Goal: Information Seeking & Learning: Learn about a topic

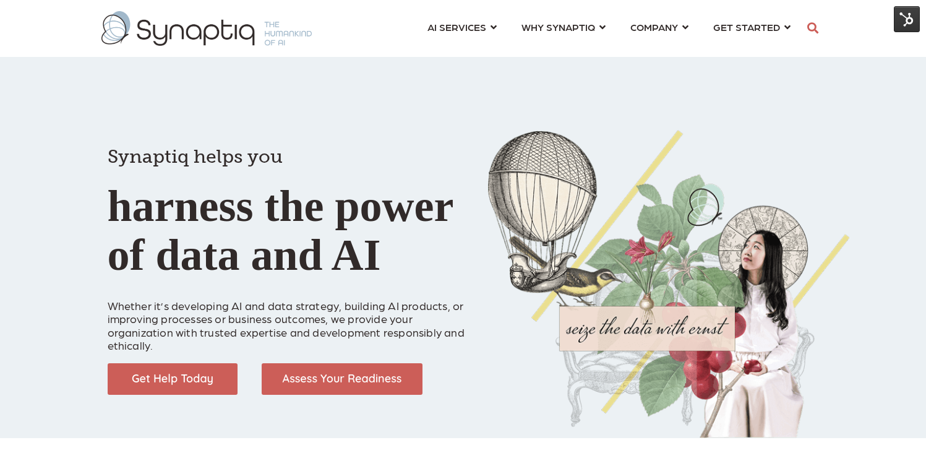
scroll to position [0, 6]
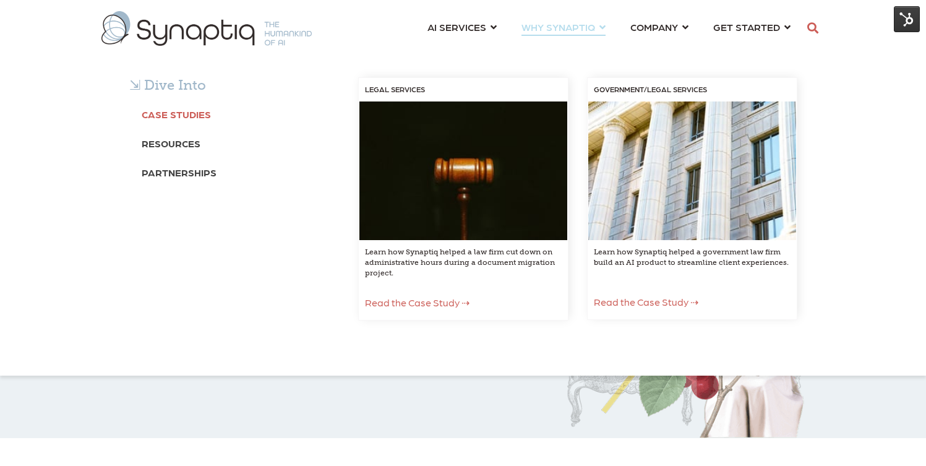
click at [184, 119] on b "Case Studies" at bounding box center [176, 114] width 69 height 12
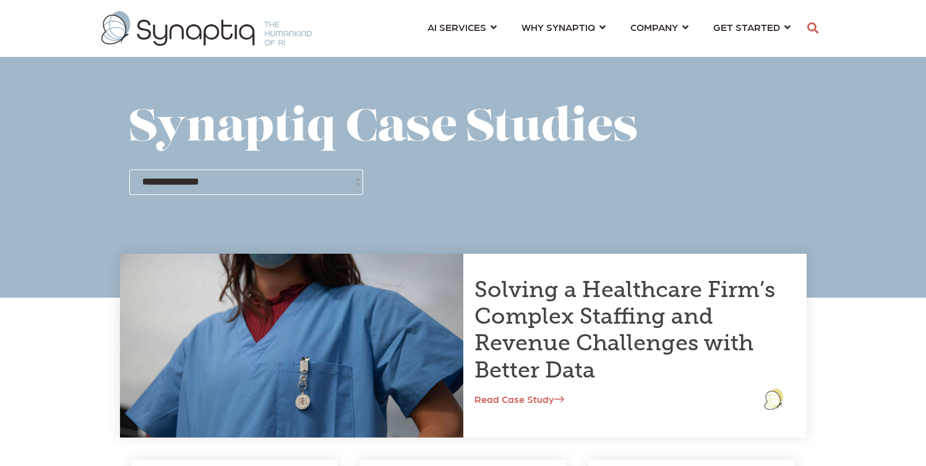
scroll to position [0, 6]
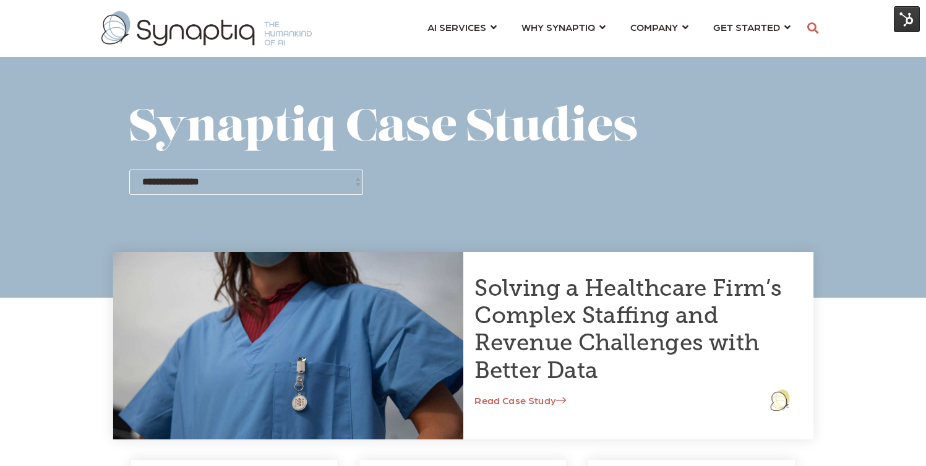
click at [532, 400] on link "Read Case Study" at bounding box center [520, 399] width 92 height 12
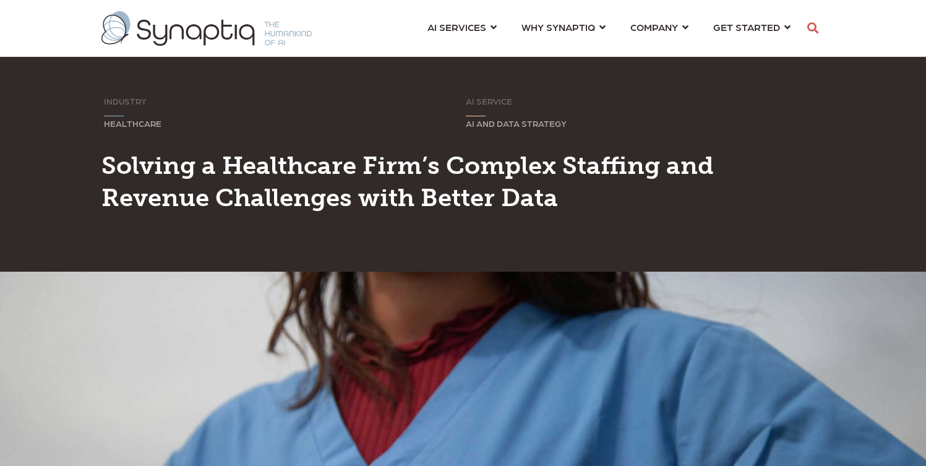
scroll to position [0, 6]
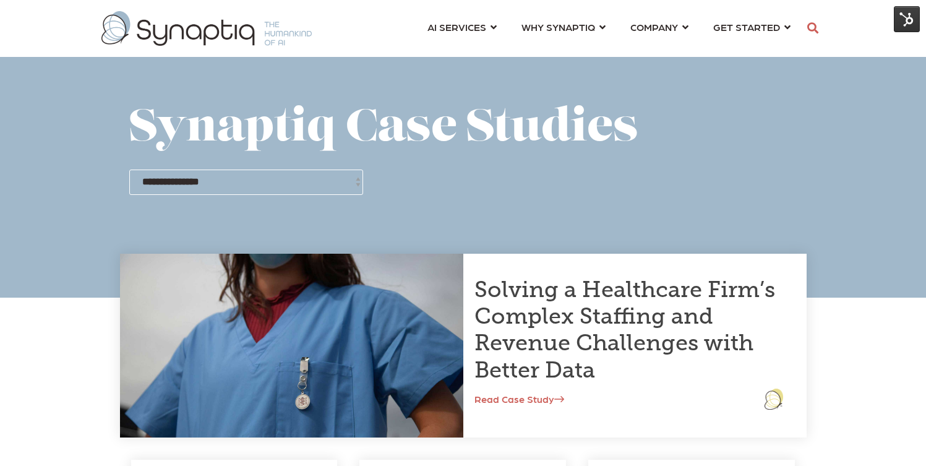
click at [275, 181] on select "**********" at bounding box center [246, 181] width 234 height 25
select select "**********"
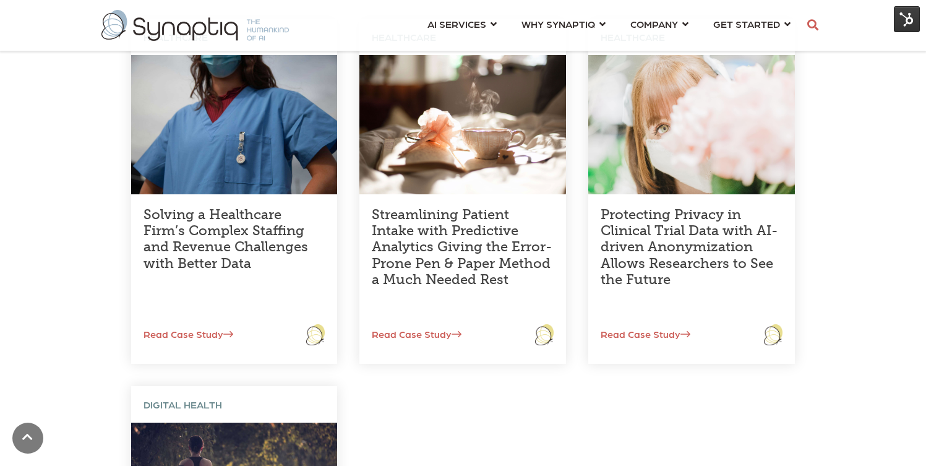
scroll to position [360, 0]
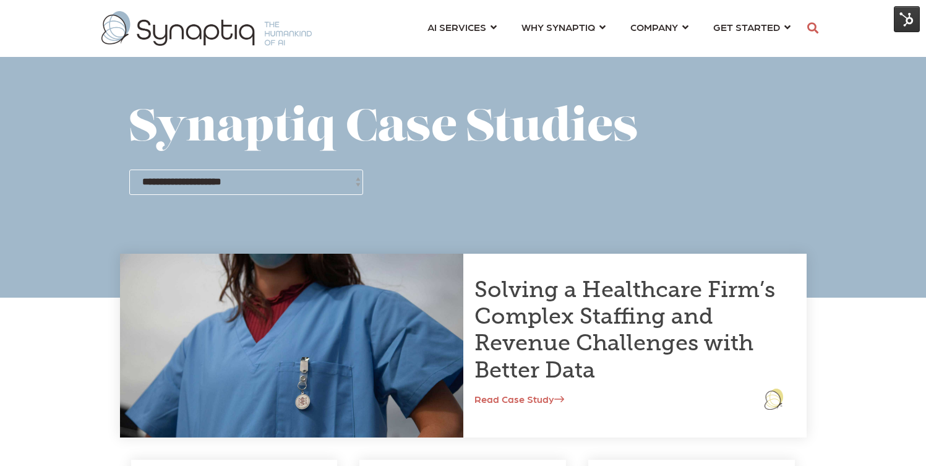
scroll to position [0, 6]
click at [321, 177] on select "**********" at bounding box center [246, 181] width 234 height 25
select select "**********"
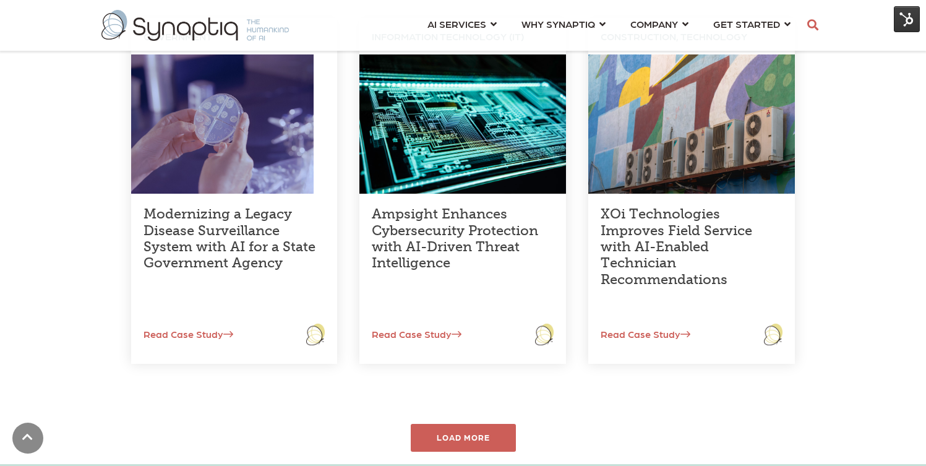
scroll to position [447, 0]
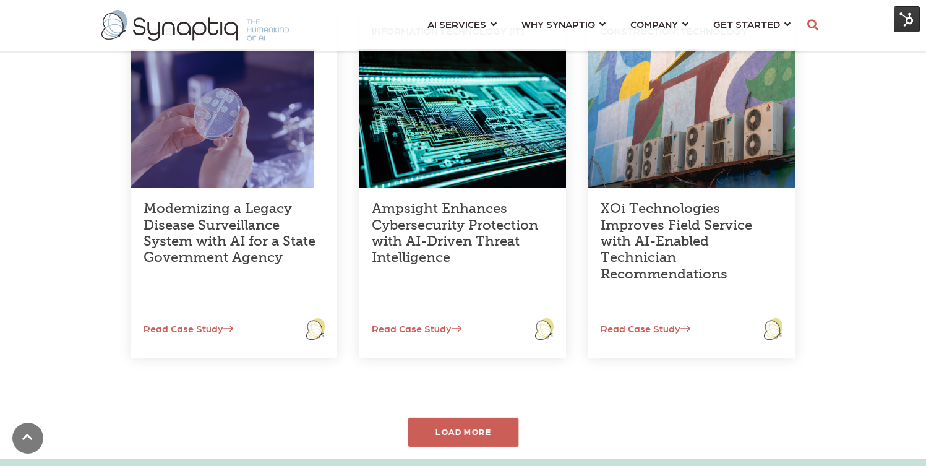
click at [467, 431] on div "LOAD MORE" at bounding box center [462, 431] width 111 height 29
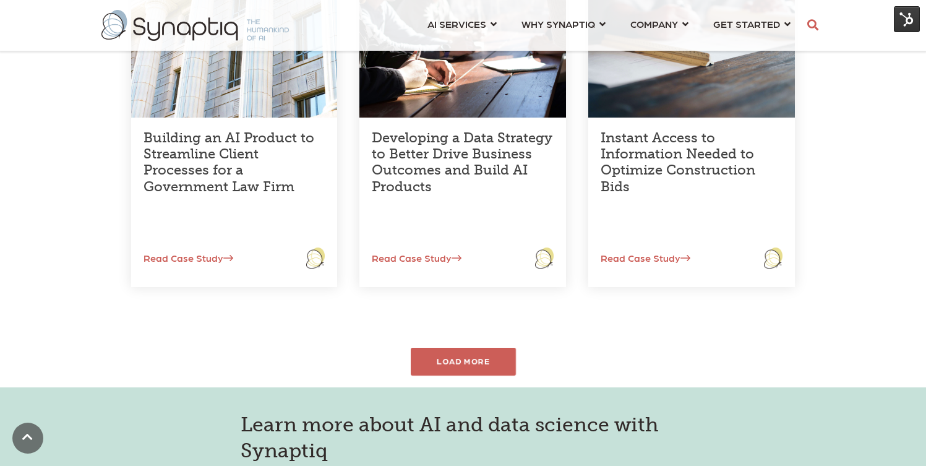
scroll to position [956, 0]
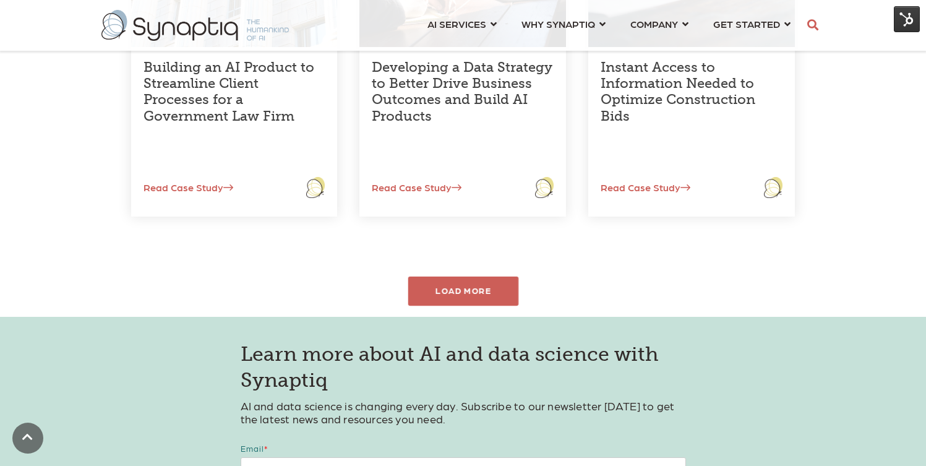
click at [479, 294] on div "LOAD MORE" at bounding box center [462, 290] width 111 height 29
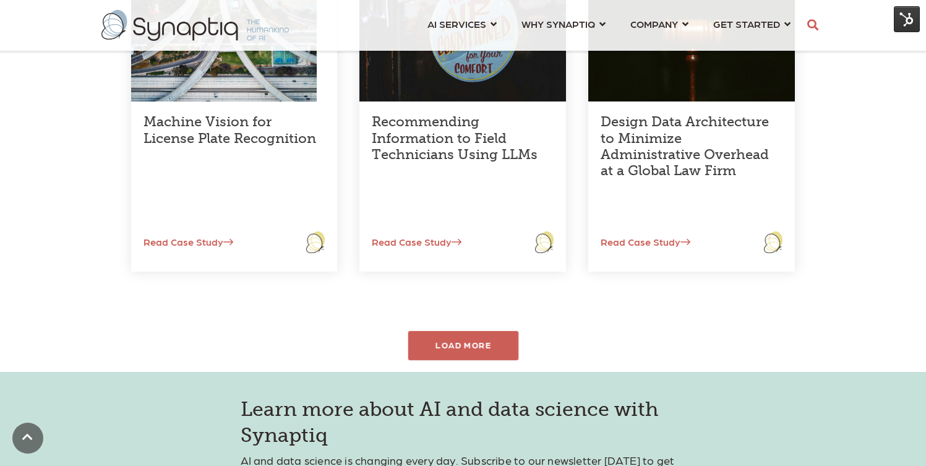
scroll to position [1277, 0]
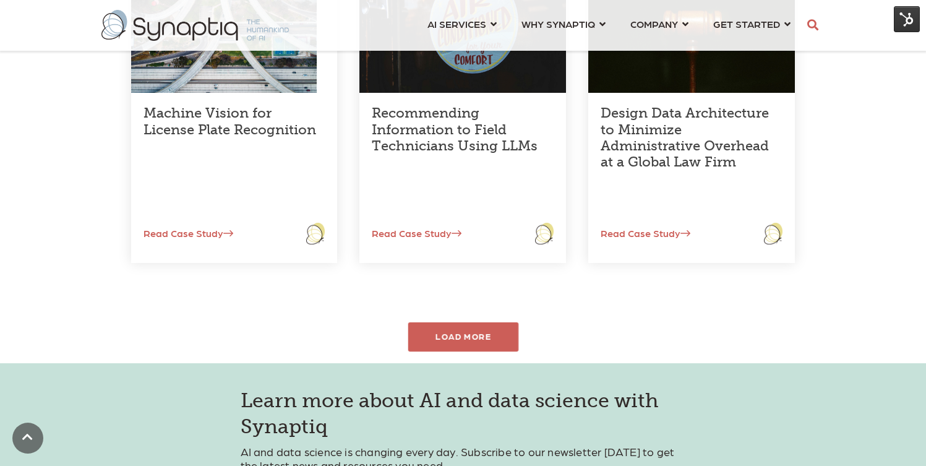
click at [475, 338] on div "LOAD MORE" at bounding box center [462, 336] width 111 height 29
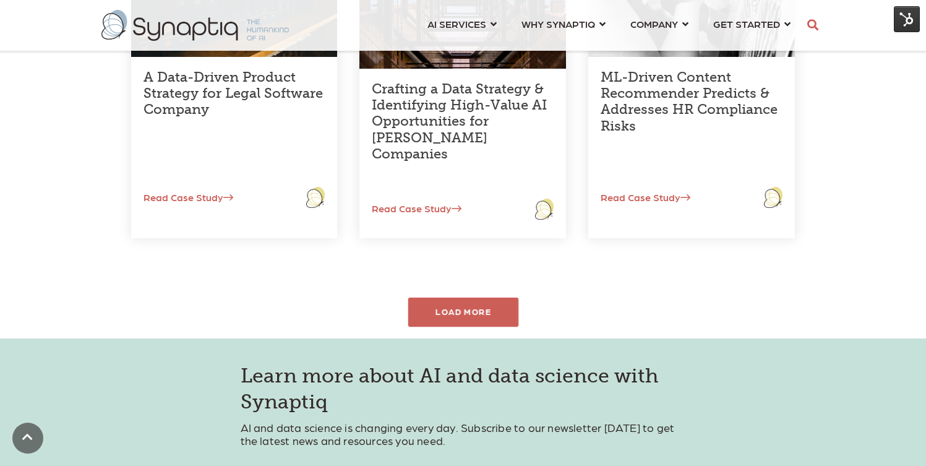
scroll to position [1698, 0]
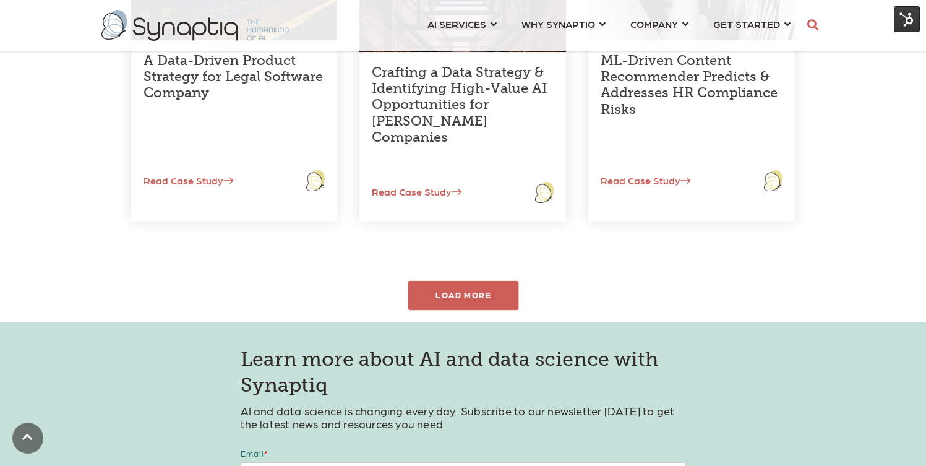
click at [470, 297] on div "LOAD MORE" at bounding box center [462, 295] width 111 height 29
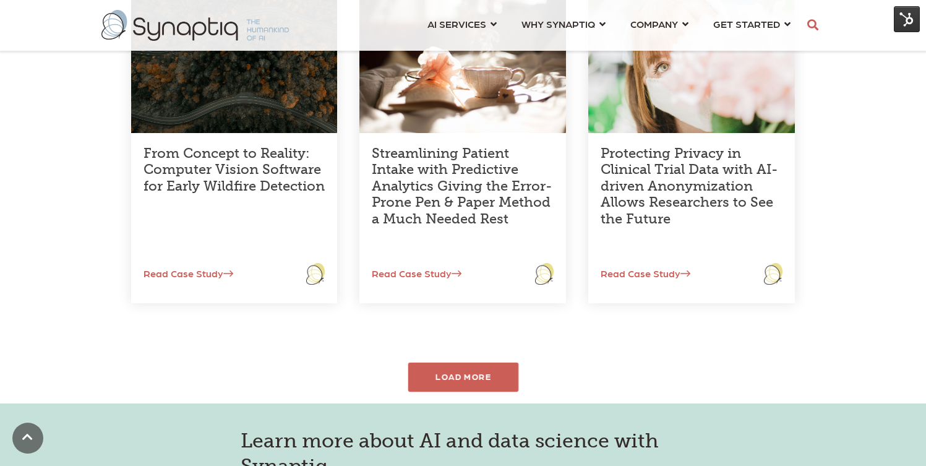
scroll to position [1994, 0]
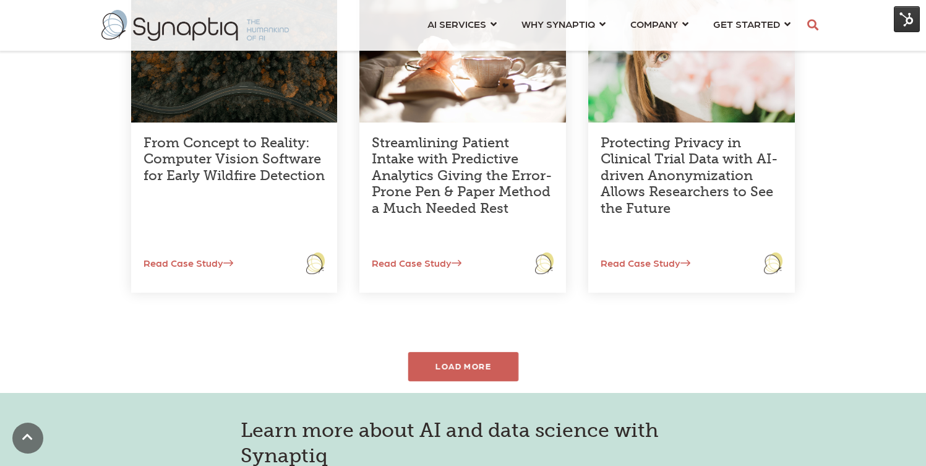
click at [462, 365] on div "LOAD MORE" at bounding box center [462, 366] width 111 height 29
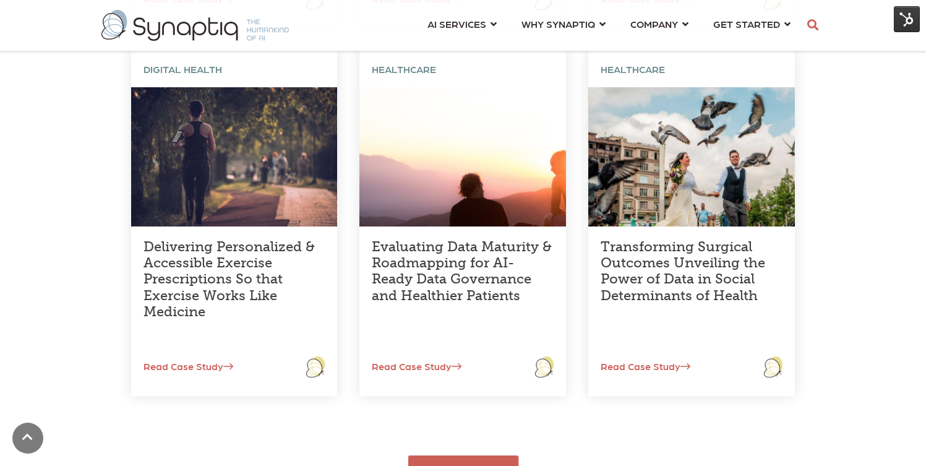
scroll to position [2291, 0]
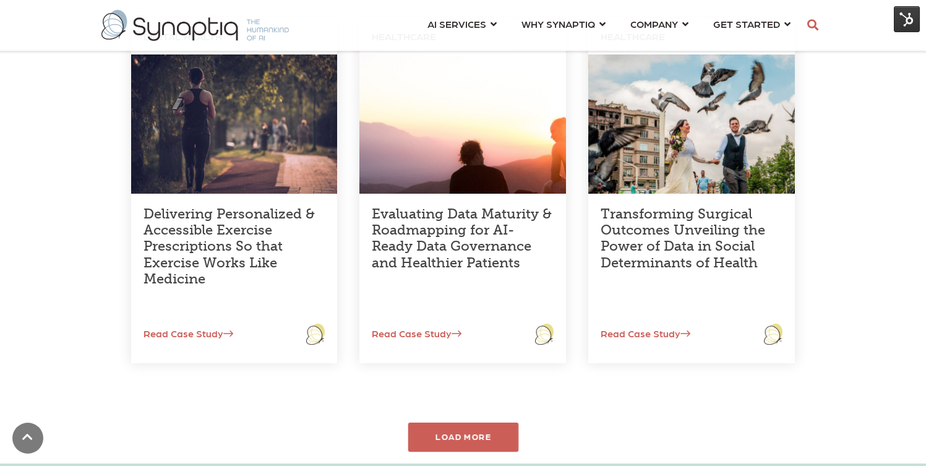
click at [450, 435] on div "LOAD MORE" at bounding box center [462, 436] width 111 height 29
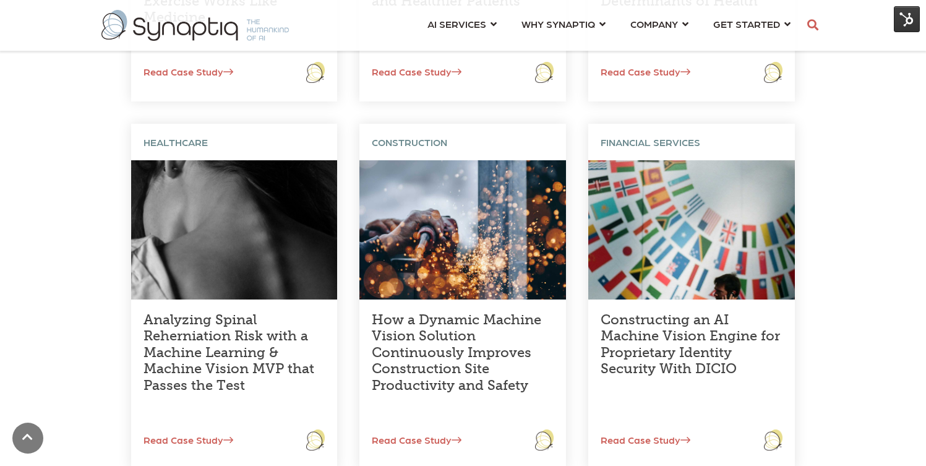
scroll to position [2588, 0]
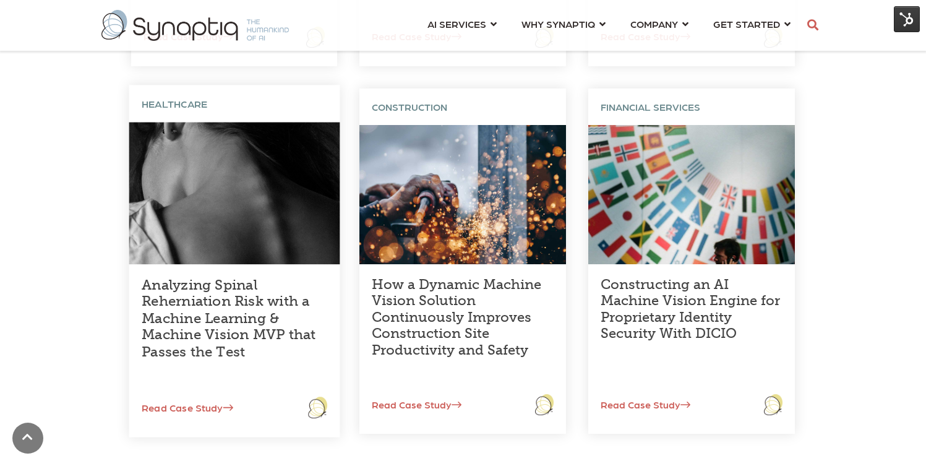
click at [223, 305] on link "Analyzing Spinal Reherniation Risk with a Machine Learning & Machine Vision MVP…" at bounding box center [229, 317] width 174 height 83
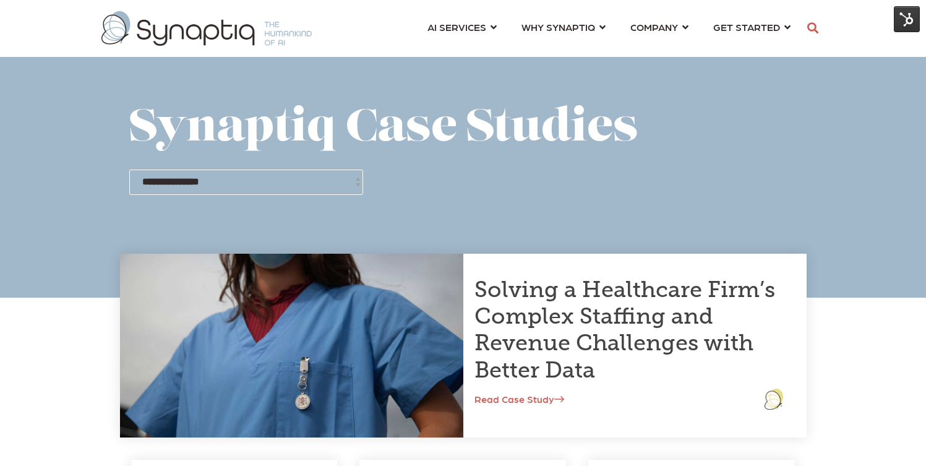
scroll to position [0, 6]
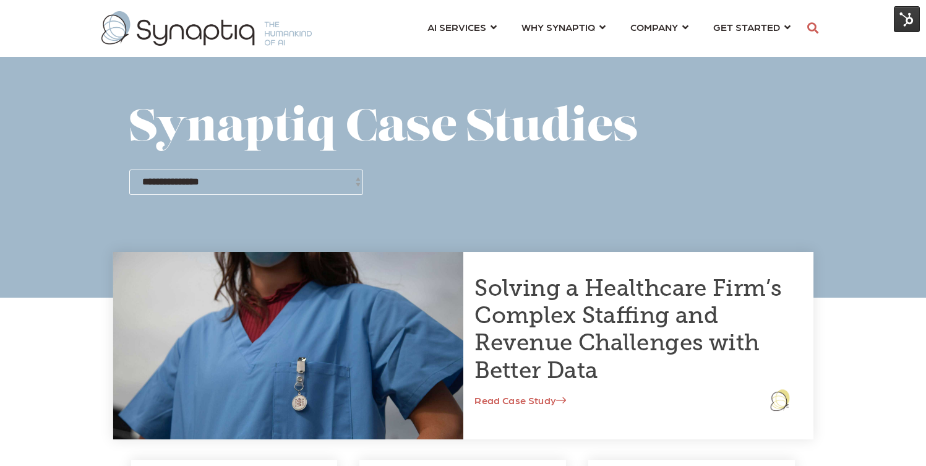
click at [495, 399] on link "Read Case Study" at bounding box center [520, 399] width 92 height 12
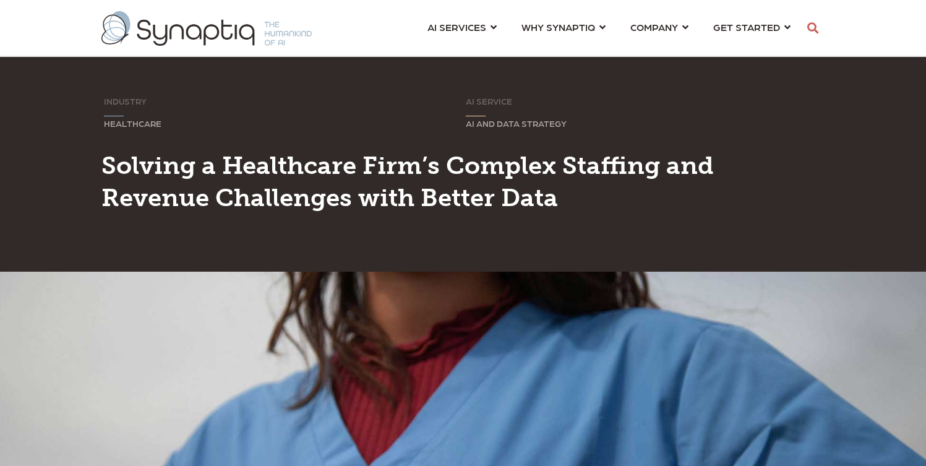
scroll to position [0, 6]
click at [617, 130] on td "AI SERVICE Sorry, your browser does not support inline SVG. AI AND DATA STRATEGY" at bounding box center [644, 113] width 362 height 35
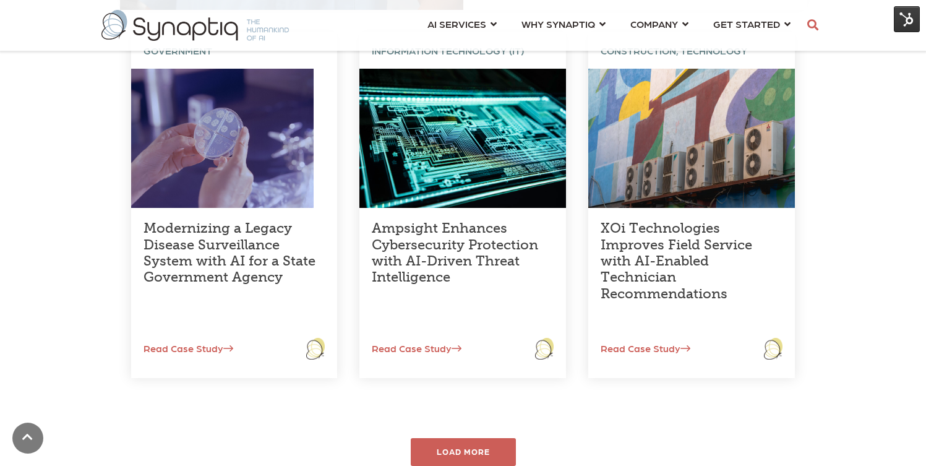
scroll to position [425, 0]
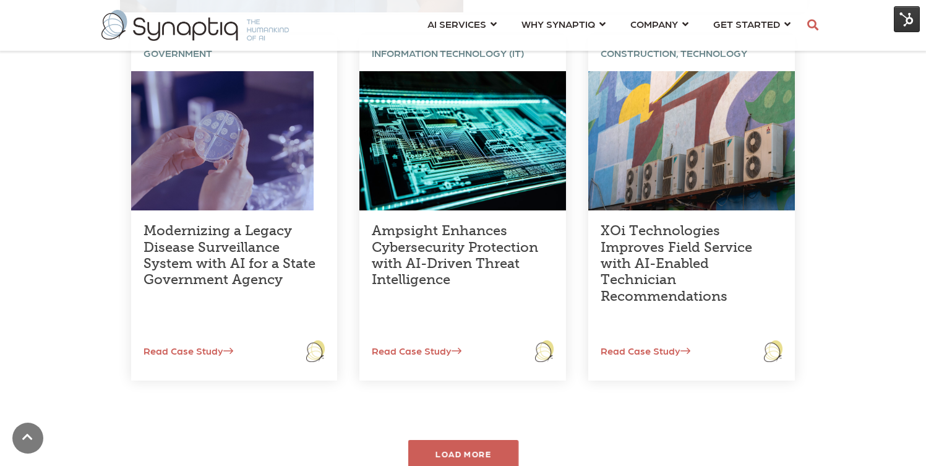
click at [476, 445] on div "LOAD MORE" at bounding box center [462, 454] width 111 height 29
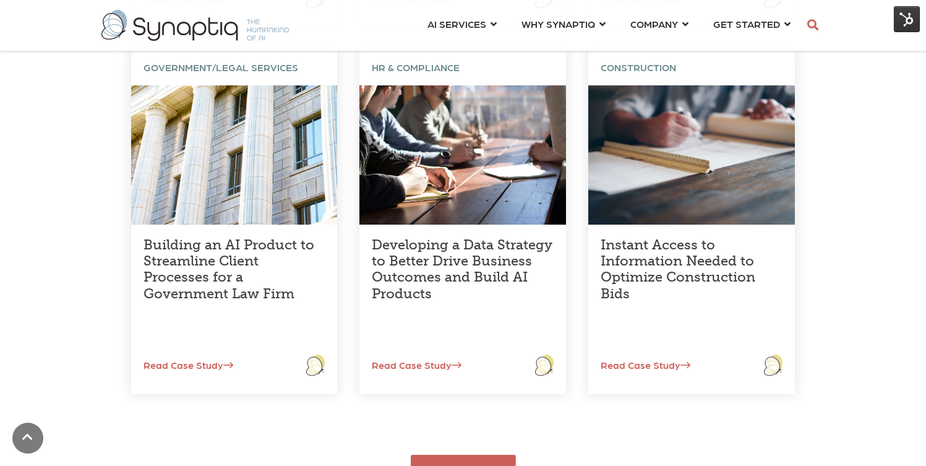
scroll to position [790, 0]
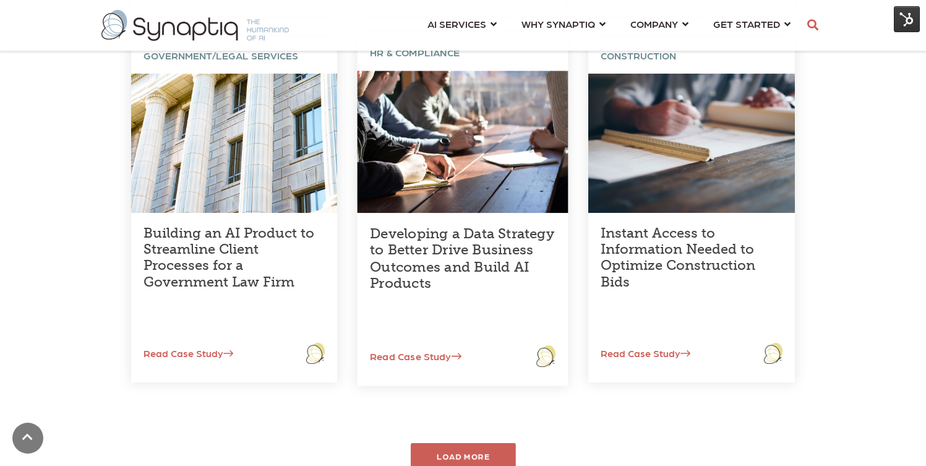
click at [450, 266] on link "Developing a Data Strategy to Better Drive Business Outcomes and Build AI Produ…" at bounding box center [462, 257] width 184 height 67
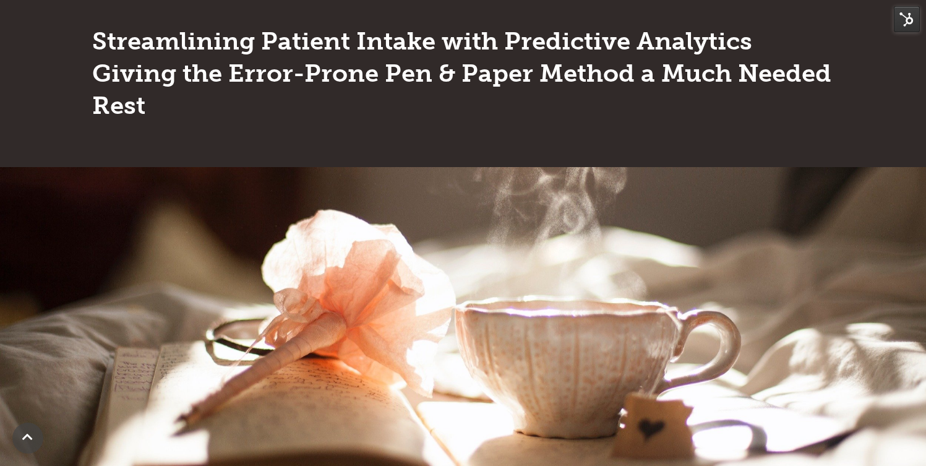
scroll to position [89, 0]
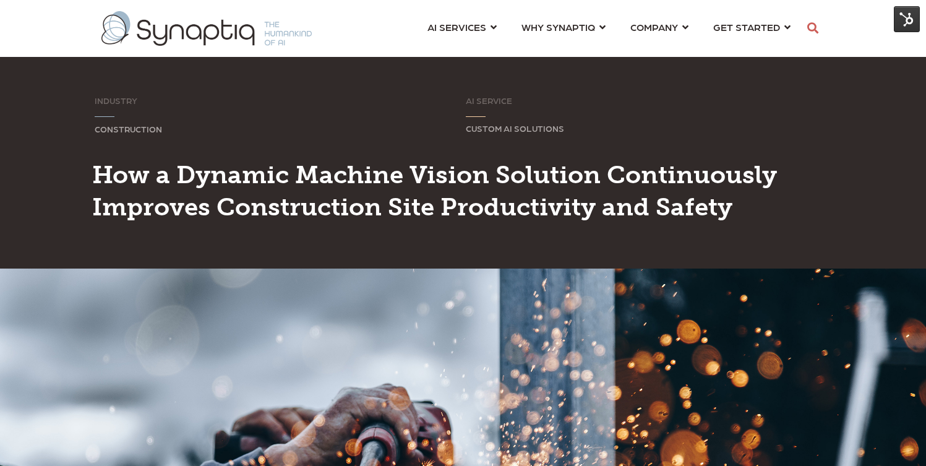
drag, startPoint x: 929, startPoint y: 42, endPoint x: 911, endPoint y: -67, distance: 110.2
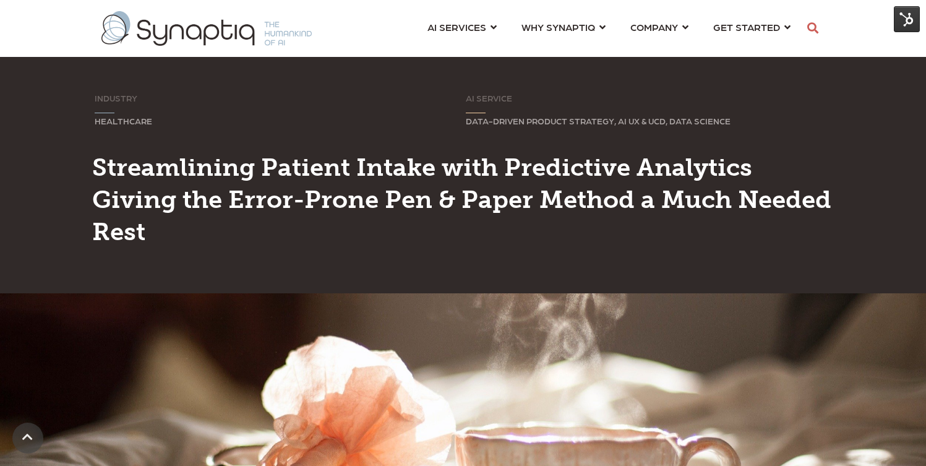
drag, startPoint x: 928, startPoint y: 48, endPoint x: 913, endPoint y: -17, distance: 66.7
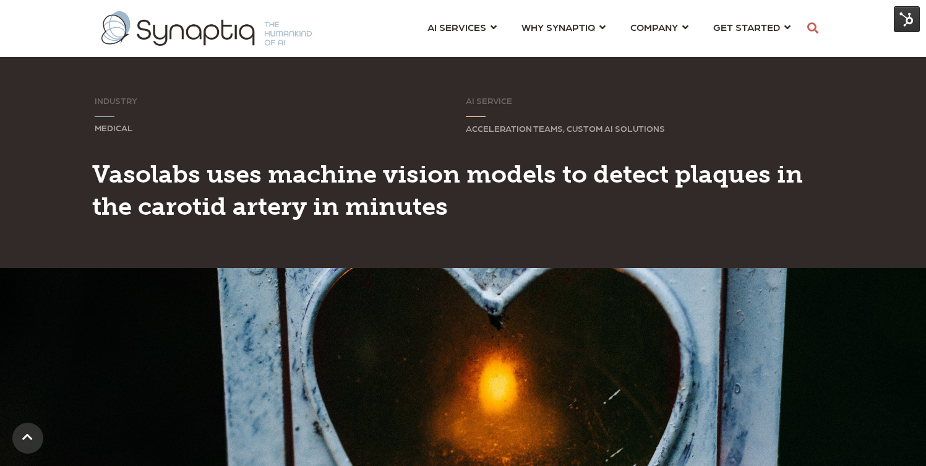
drag, startPoint x: 929, startPoint y: 49, endPoint x: 934, endPoint y: -23, distance: 71.9
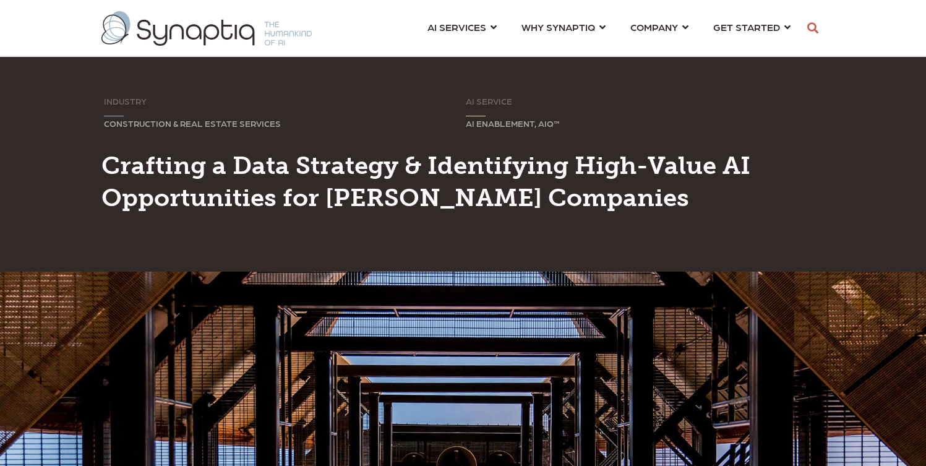
scroll to position [0, 6]
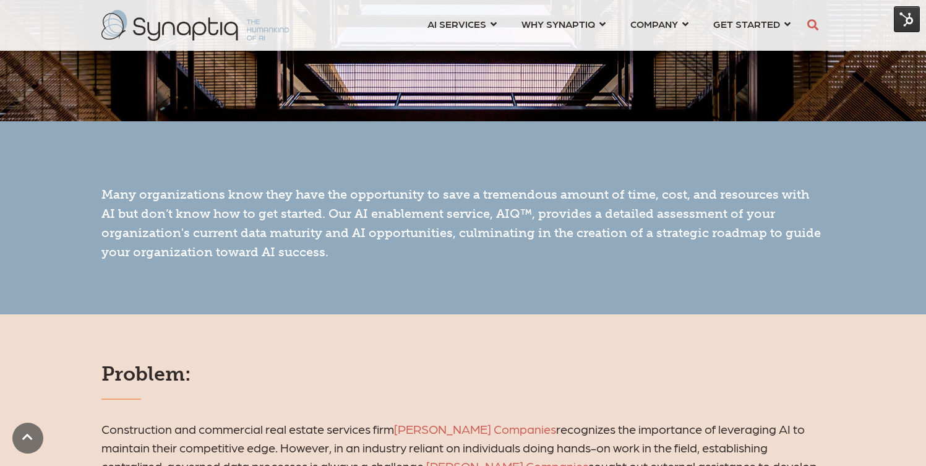
drag, startPoint x: 928, startPoint y: 41, endPoint x: 934, endPoint y: 87, distance: 46.1
